Goal: Task Accomplishment & Management: Complete application form

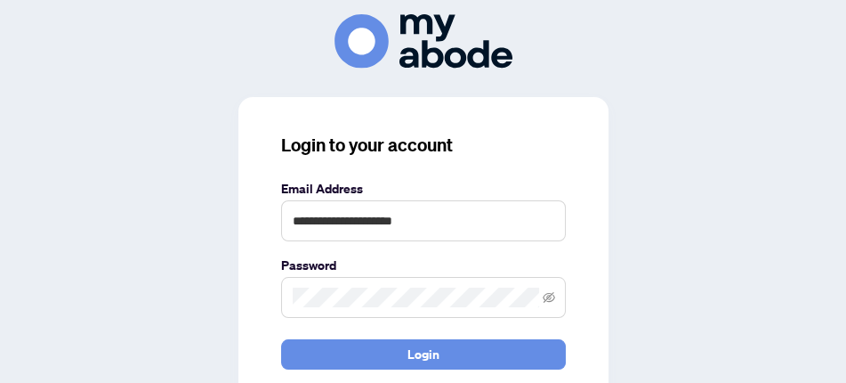
type input "**********"
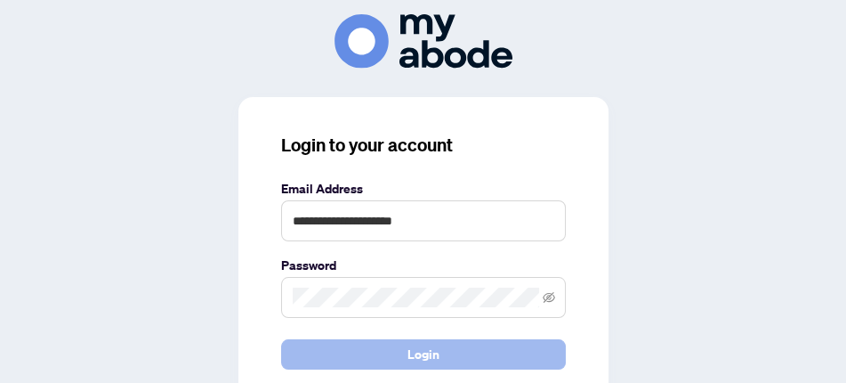
click at [396, 360] on button "Login" at bounding box center [423, 354] width 285 height 30
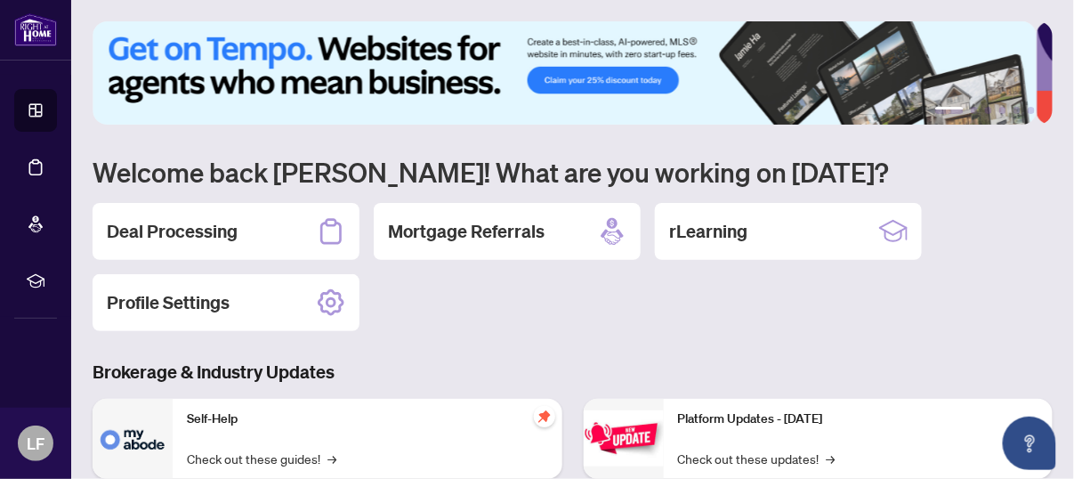
click at [494, 228] on h2 "Mortgage Referrals" at bounding box center [466, 231] width 157 height 25
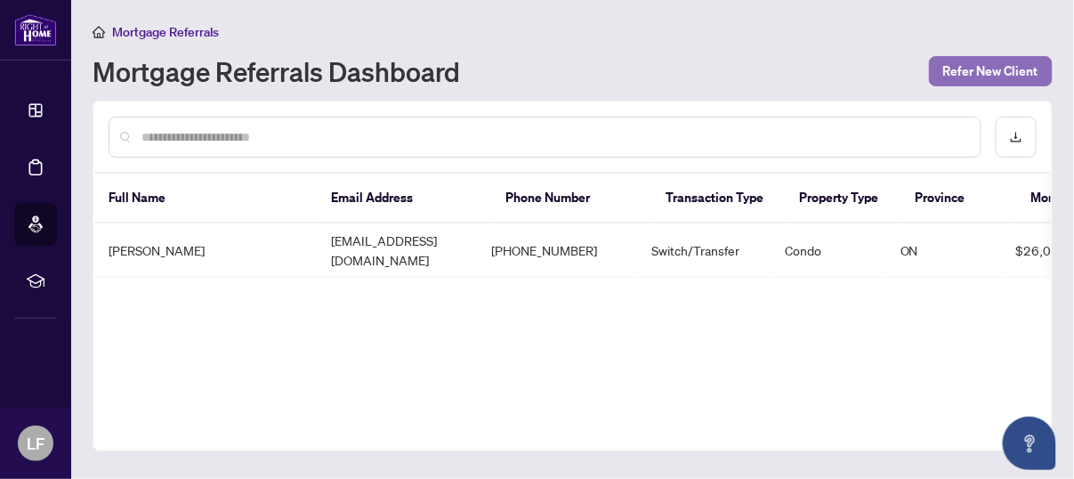
click at [967, 65] on span "Refer New Client" at bounding box center [990, 71] width 95 height 28
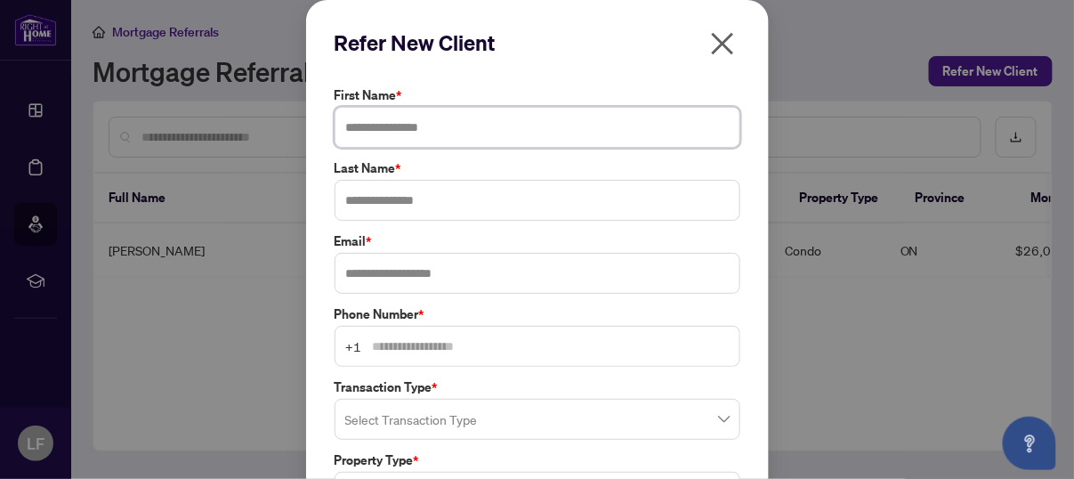
click at [356, 125] on input "text" at bounding box center [538, 127] width 406 height 41
click at [356, 123] on input "text" at bounding box center [538, 127] width 406 height 41
type input "*"
type input "****"
click at [354, 199] on input "text" at bounding box center [538, 200] width 406 height 41
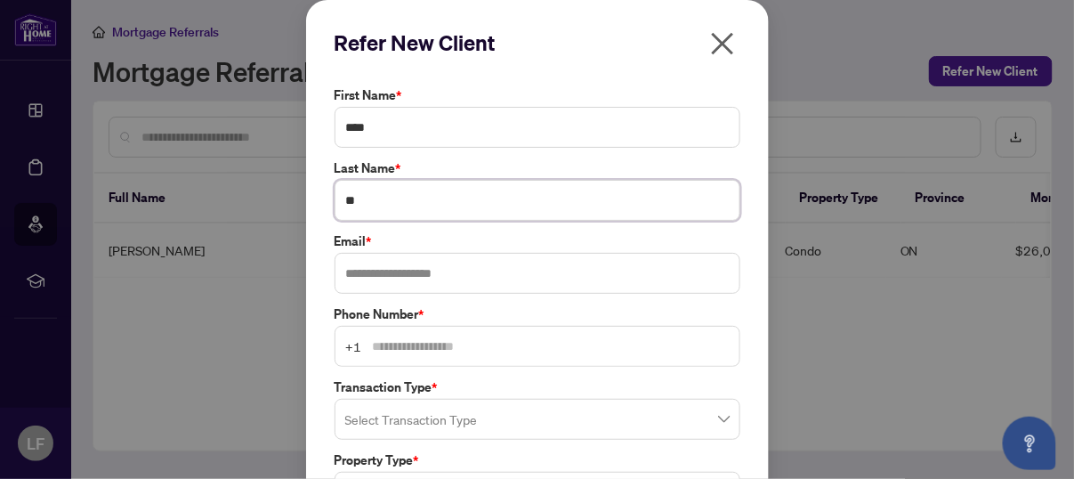
type input "*"
type input "********"
click at [368, 277] on input "text" at bounding box center [538, 273] width 406 height 41
click at [371, 339] on div "Phone Number * +1" at bounding box center [537, 335] width 416 height 62
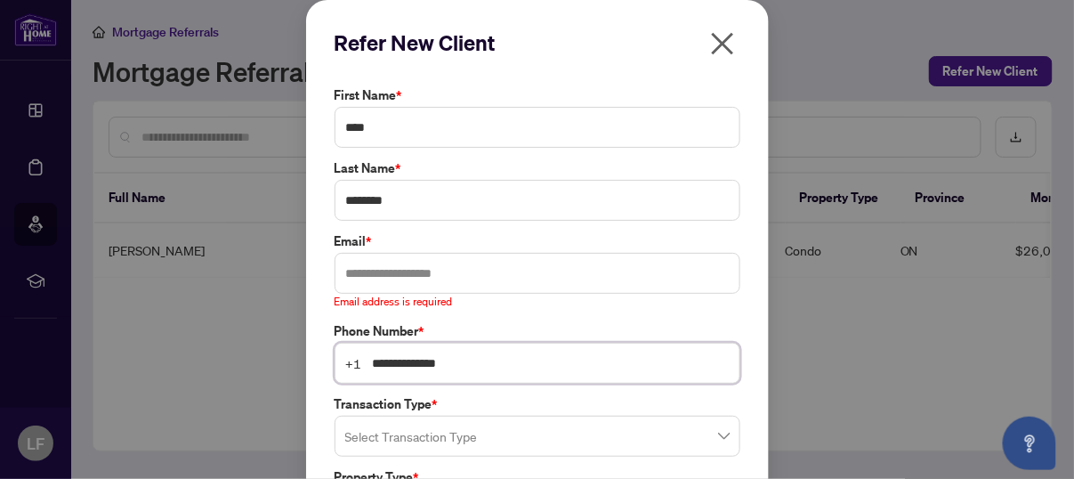
scroll to position [111, 0]
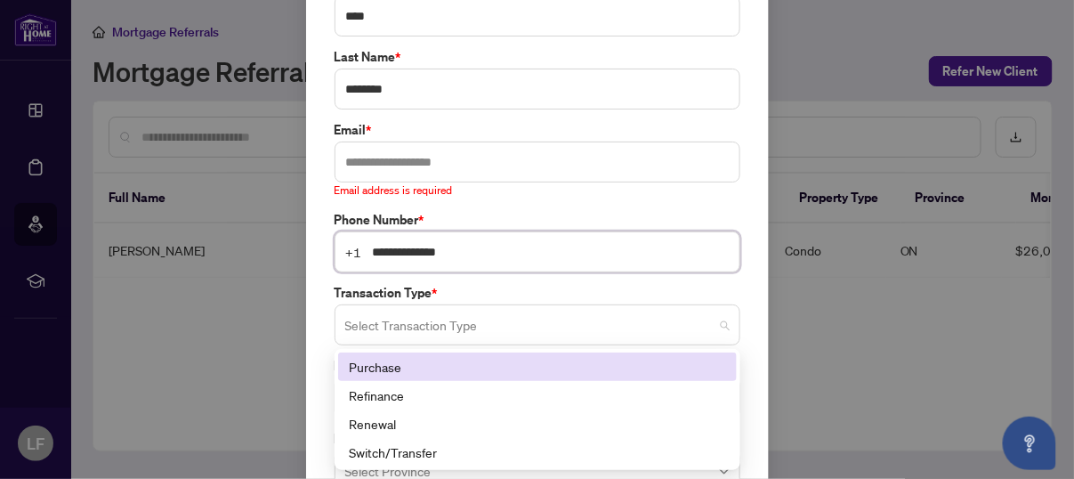
click at [713, 321] on span at bounding box center [537, 325] width 384 height 34
type input "**********"
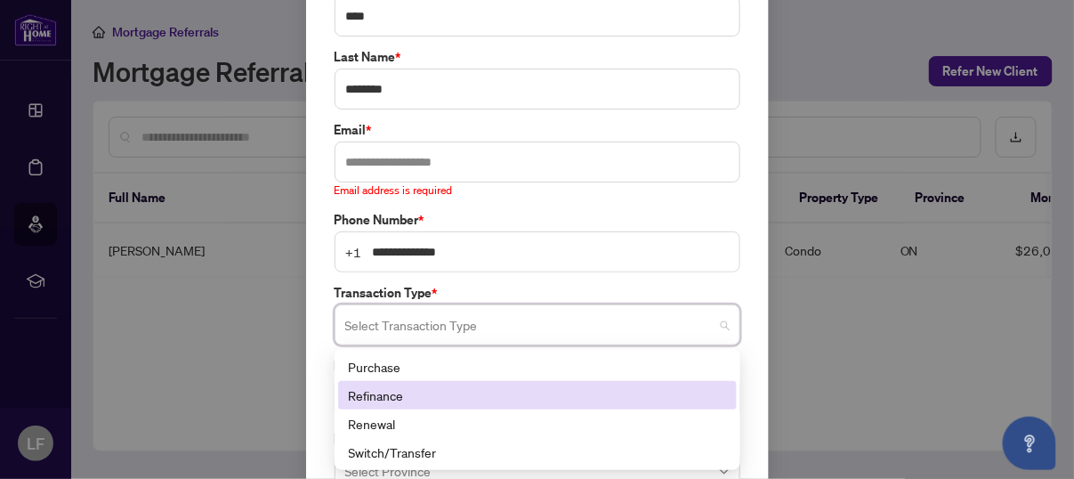
click at [376, 388] on div "Refinance" at bounding box center [537, 395] width 377 height 20
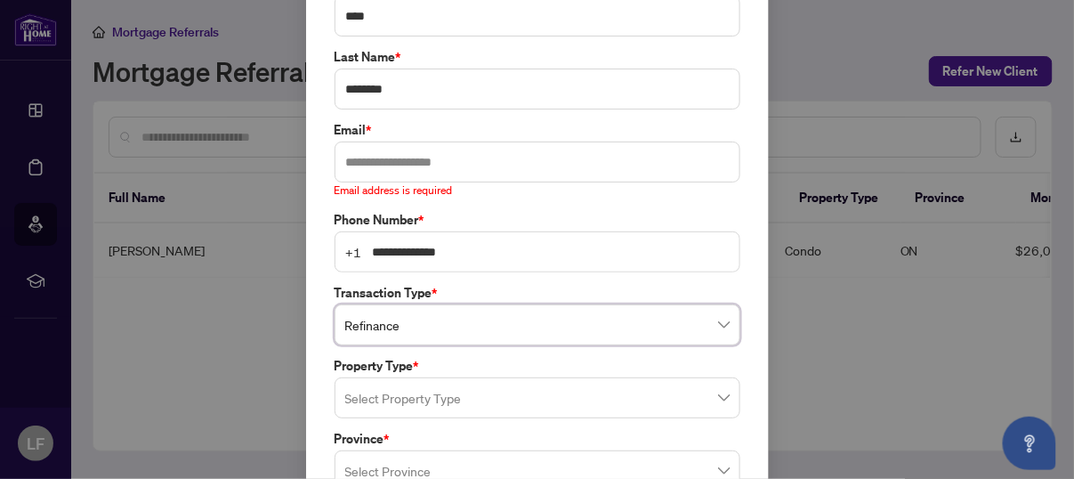
click at [396, 403] on input "search" at bounding box center [529, 400] width 368 height 39
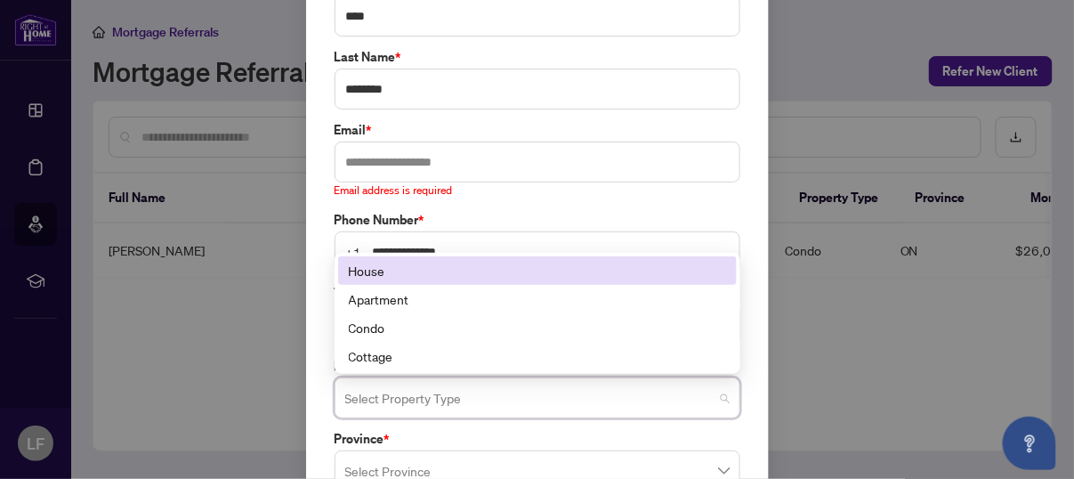
click at [382, 274] on div "House" at bounding box center [537, 271] width 377 height 20
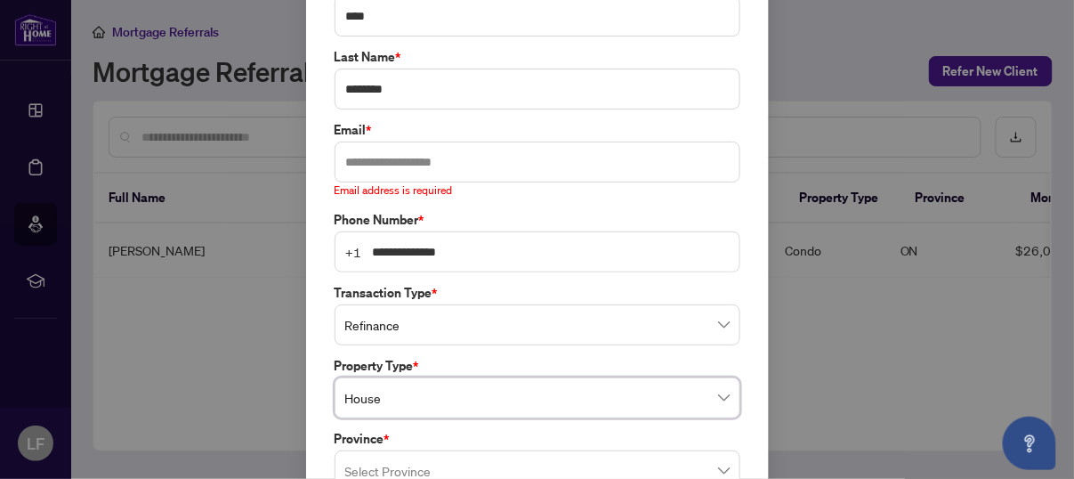
scroll to position [222, 0]
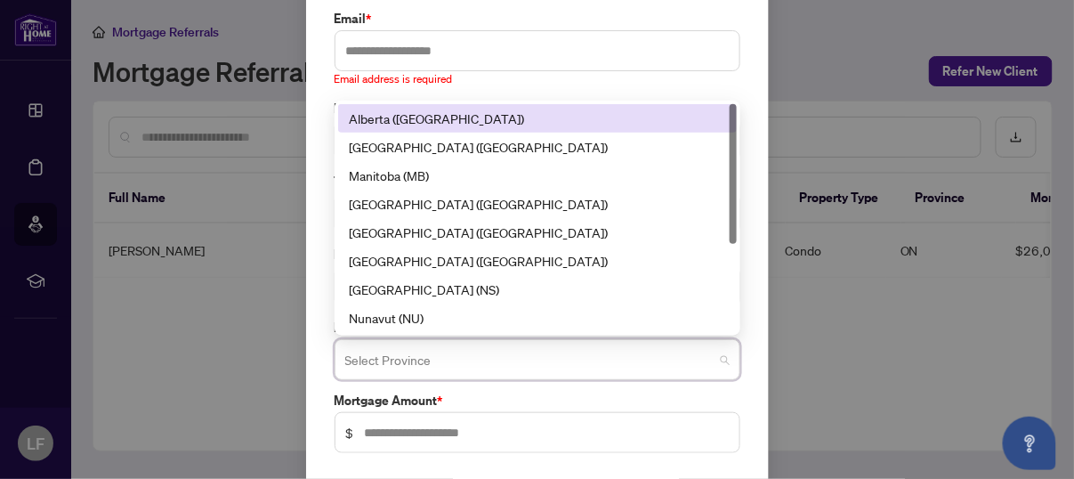
click at [433, 363] on input "search" at bounding box center [529, 362] width 368 height 39
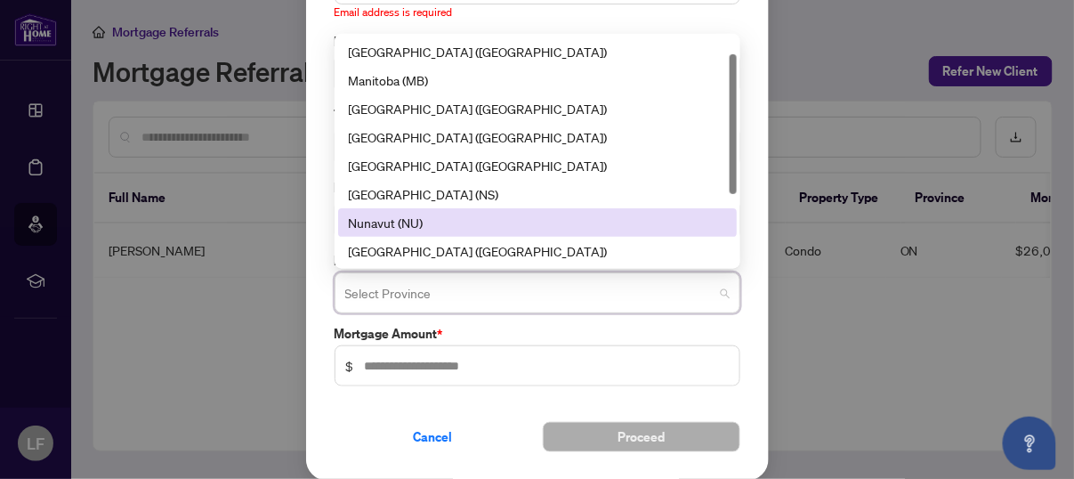
scroll to position [28, 0]
drag, startPoint x: 725, startPoint y: 172, endPoint x: 724, endPoint y: 190, distance: 17.8
click at [730, 190] on div at bounding box center [733, 124] width 7 height 140
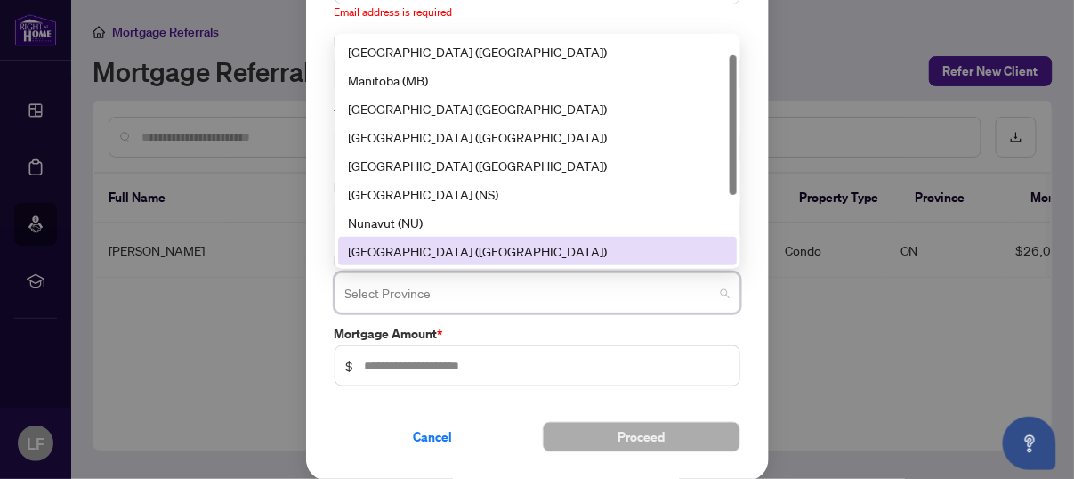
click at [481, 256] on div "[GEOGRAPHIC_DATA] ([GEOGRAPHIC_DATA])" at bounding box center [537, 251] width 377 height 20
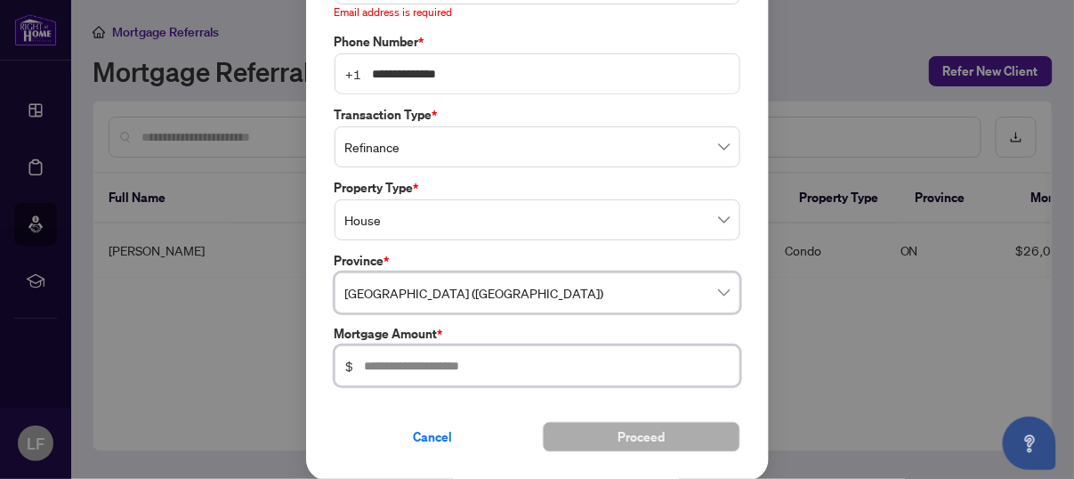
click at [414, 368] on input "text" at bounding box center [547, 366] width 364 height 20
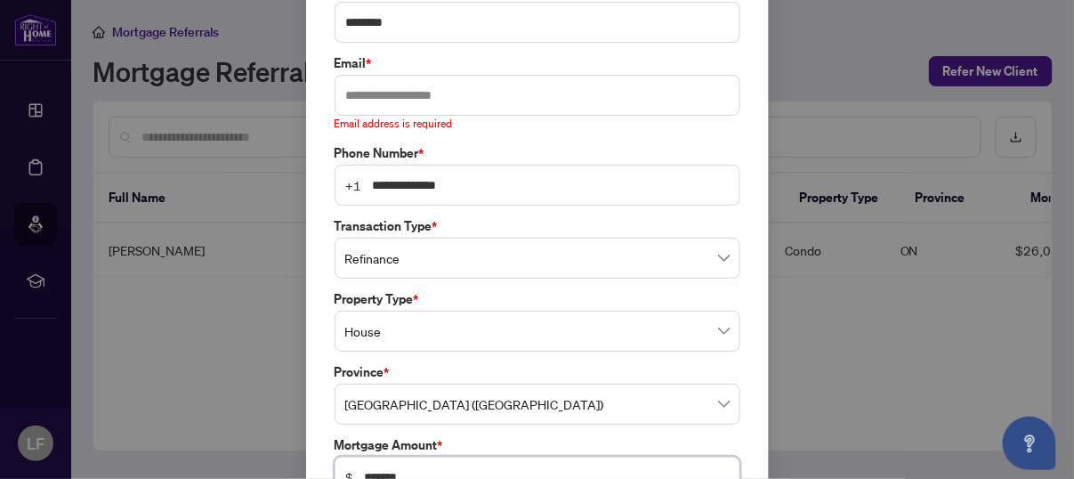
type input "*******"
click at [351, 99] on input "text" at bounding box center [538, 95] width 406 height 41
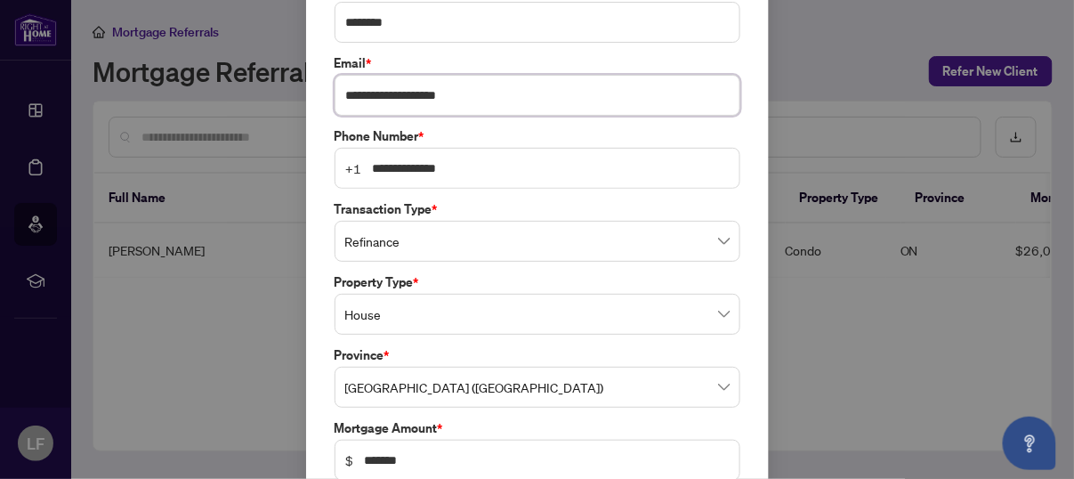
scroll to position [270, 0]
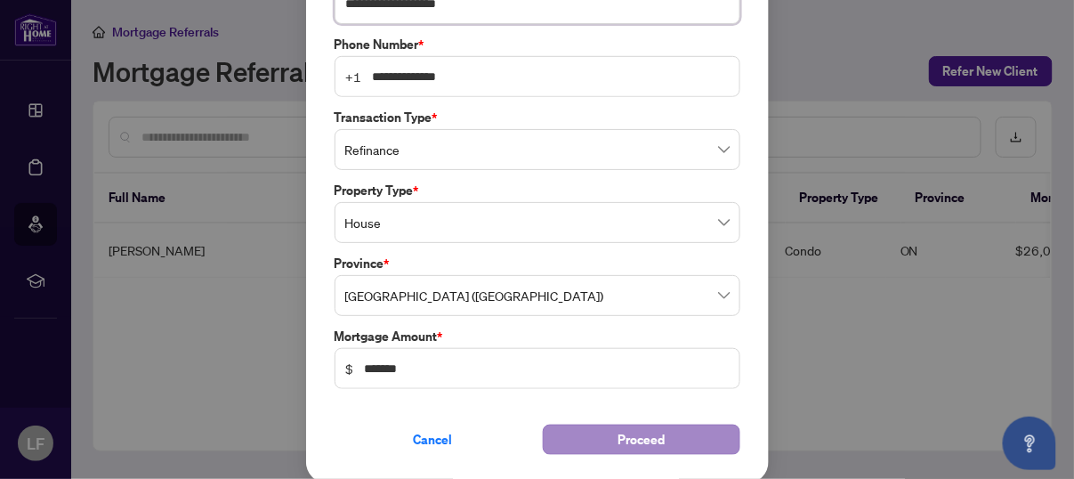
type input "**********"
click at [618, 434] on span "Proceed" at bounding box center [641, 439] width 47 height 28
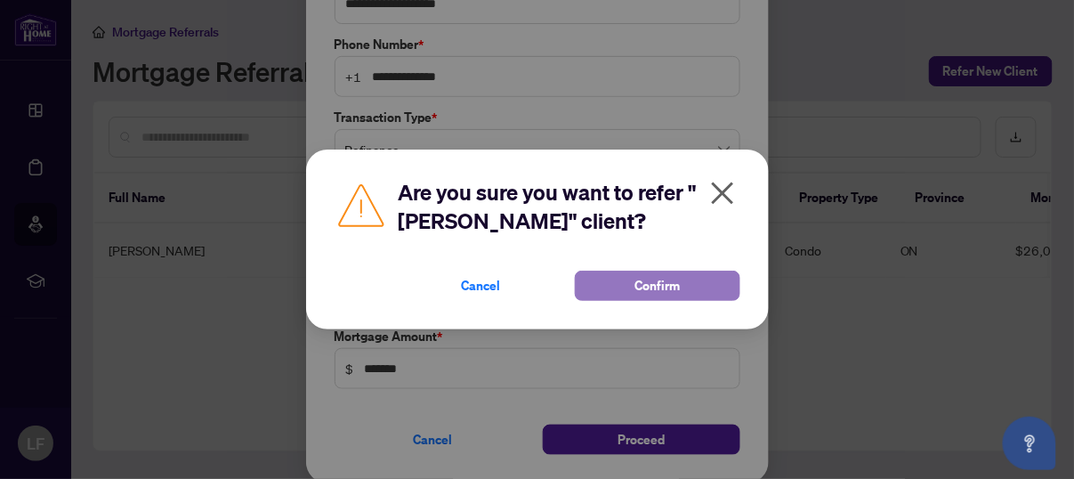
click at [637, 286] on span "Confirm" at bounding box center [656, 285] width 45 height 28
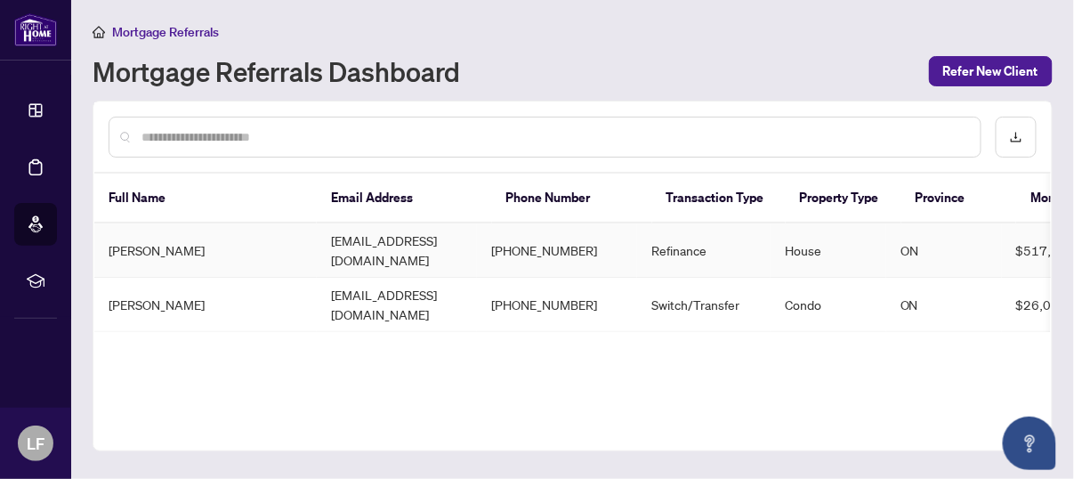
click at [730, 233] on td "Refinance" at bounding box center [703, 250] width 133 height 54
